Goal: Task Accomplishment & Management: Complete application form

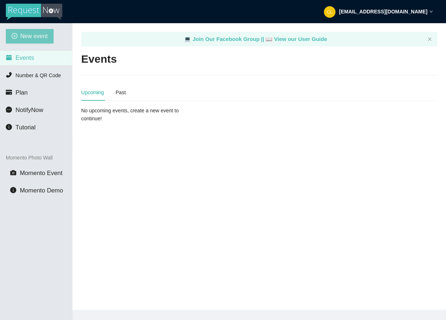
click at [29, 38] on span "New event" at bounding box center [34, 36] width 28 height 9
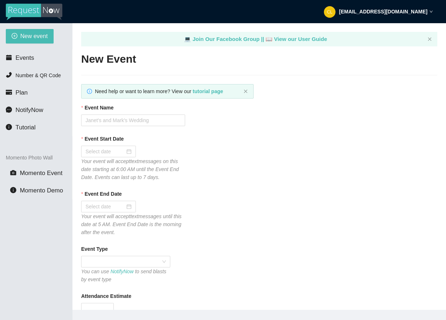
type textarea "[URL][DOMAIN_NAME]"
click at [131, 122] on input "Event Name" at bounding box center [133, 120] width 104 height 12
type input "Club Cafe Saturdays W/ DJ [PERSON_NAME]"
click at [103, 158] on icon "Your event will accept text messages on this date starting at 6:00 AM until the…" at bounding box center [130, 169] width 98 height 22
click at [107, 156] on div at bounding box center [108, 152] width 55 height 12
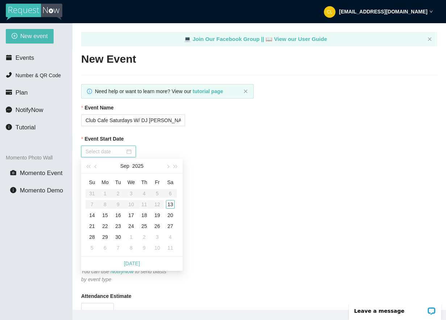
click at [109, 153] on input "Event Start Date" at bounding box center [104, 151] width 39 height 8
type input "[DATE]"
click at [172, 203] on div "13" at bounding box center [170, 204] width 9 height 9
type input "[DATE]"
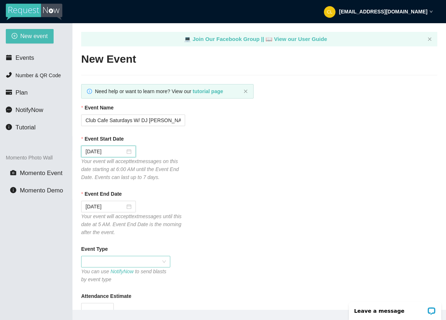
click at [119, 256] on span at bounding box center [125, 261] width 80 height 11
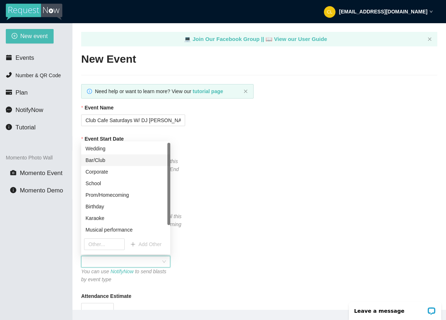
click at [141, 158] on div "Bar/Club" at bounding box center [125, 160] width 80 height 8
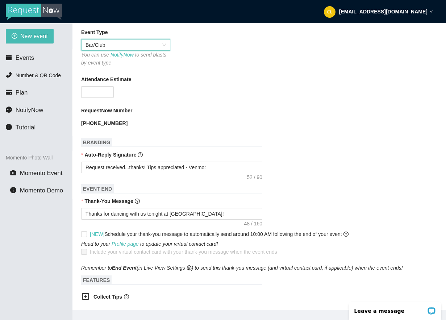
scroll to position [219, 0]
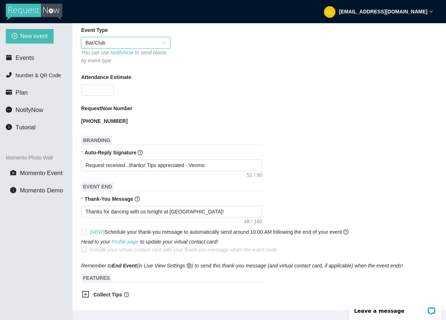
click at [97, 296] on b "Collect Tips" at bounding box center [107, 295] width 29 height 6
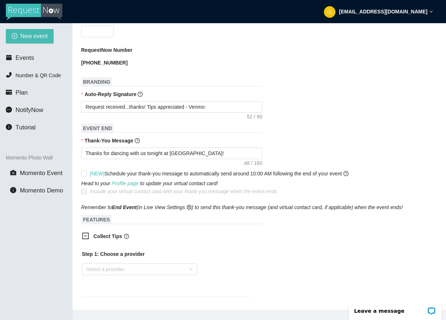
scroll to position [279, 0]
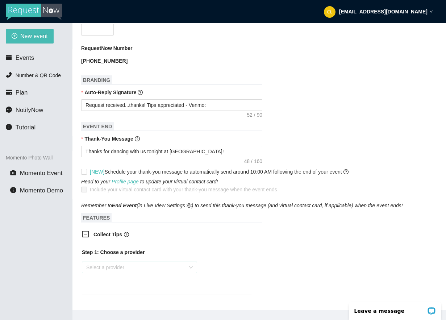
click at [135, 271] on input "search" at bounding box center [136, 267] width 101 height 11
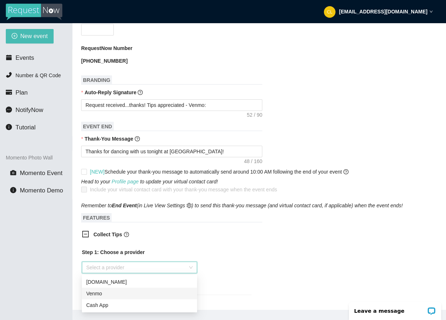
click at [109, 292] on div "Venmo" at bounding box center [139, 293] width 107 height 8
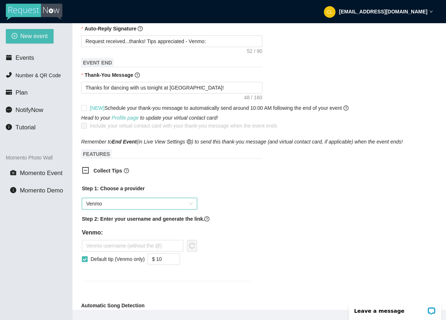
scroll to position [348, 0]
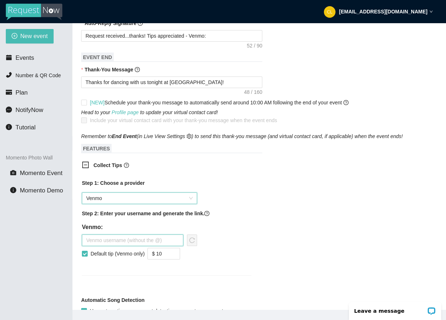
click at [123, 240] on input "text" at bounding box center [132, 240] width 101 height 12
type input "djbrianderrick"
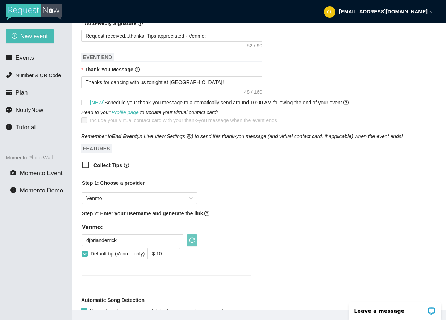
click at [190, 238] on icon "reload" at bounding box center [192, 240] width 6 height 6
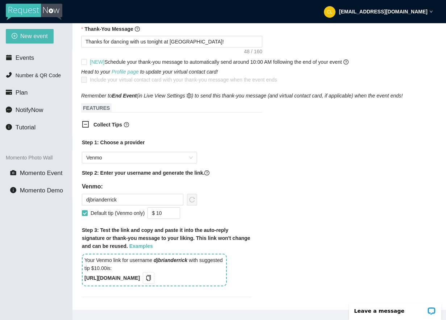
scroll to position [390, 0]
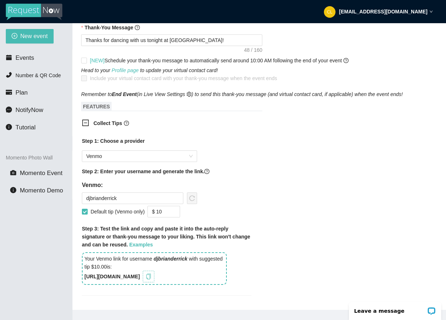
click at [151, 277] on icon "copy" at bounding box center [148, 277] width 5 height 6
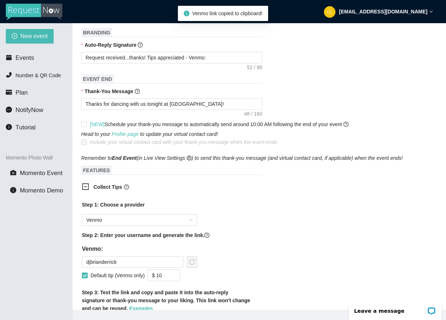
scroll to position [326, 0]
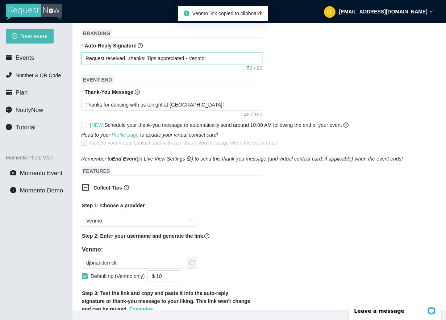
click at [235, 58] on textarea "Request received...thanks! Tips appreciated - Venmo:" at bounding box center [171, 59] width 181 height 12
type textarea "Request received...thanks! Tips appreciated - Venmo:"
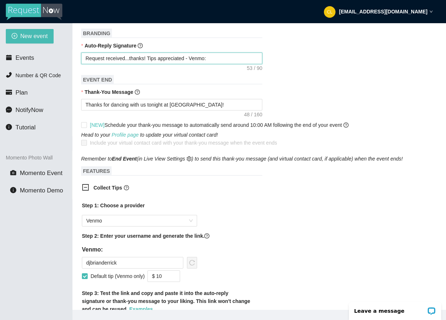
paste textarea "[URL][DOMAIN_NAME]"
type textarea "Request received...thanks! Tips appreciated - Venmo: [URL][DOMAIN_NAME]"
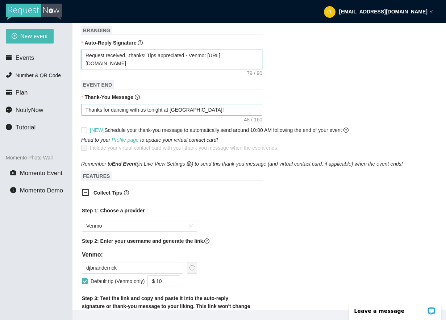
scroll to position [336, 0]
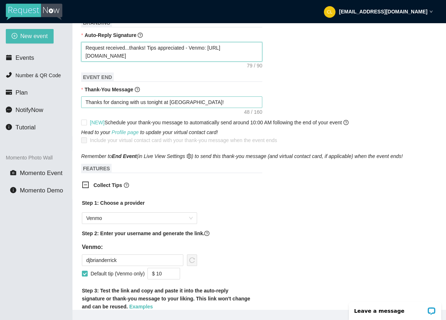
type textarea "Request received...thanks! Tips appreciated - Venmo: [URL][DOMAIN_NAME]"
click at [214, 98] on textarea "Thanks for dancing with us tonight at [GEOGRAPHIC_DATA]!" at bounding box center [171, 102] width 181 height 12
type textarea "Thanks for dancing with us tonight at [GEOGRAPHIC_DATA]!"
click at [210, 104] on textarea "Thanks for dancing with us tonight at [GEOGRAPHIC_DATA]!" at bounding box center [171, 102] width 181 height 12
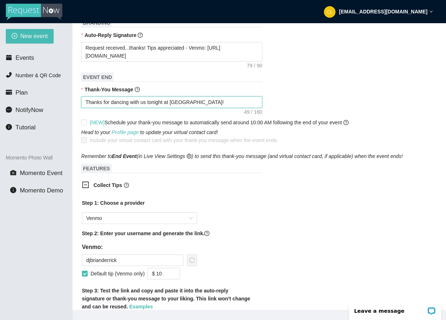
scroll to position [338, 0]
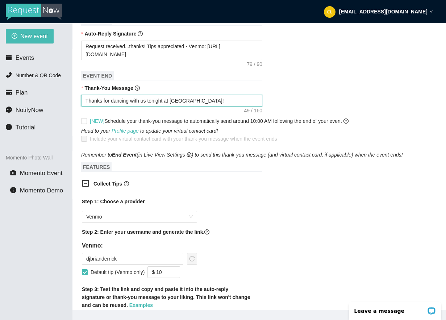
type textarea "Thanks for dancing with us tonight at [GEOGRAPHIC_DATA]!"
paste textarea "[URL][DOMAIN_NAME]"
type textarea "Thanks for dancing with us tonight at Club Cafe! [URL][DOMAIN_NAME]"
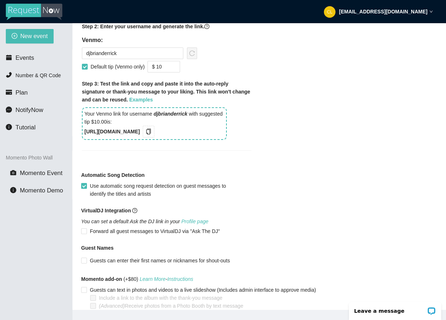
scroll to position [586, 0]
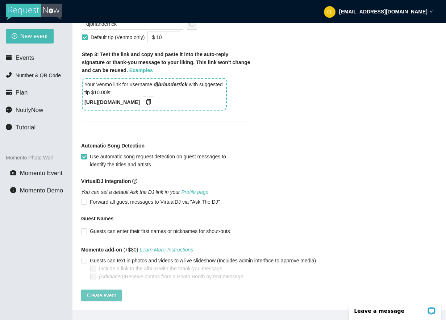
type textarea "Thanks for dancing with us tonight at Club Cafe! [URL][DOMAIN_NAME]"
click at [121, 289] on button "Create event" at bounding box center [101, 295] width 41 height 12
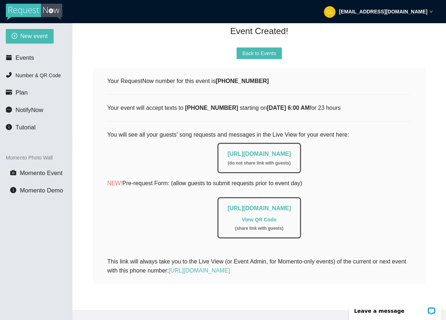
scroll to position [87, 0]
click at [236, 151] on link "[URL][DOMAIN_NAME]" at bounding box center [258, 154] width 63 height 6
